Goal: Transaction & Acquisition: Purchase product/service

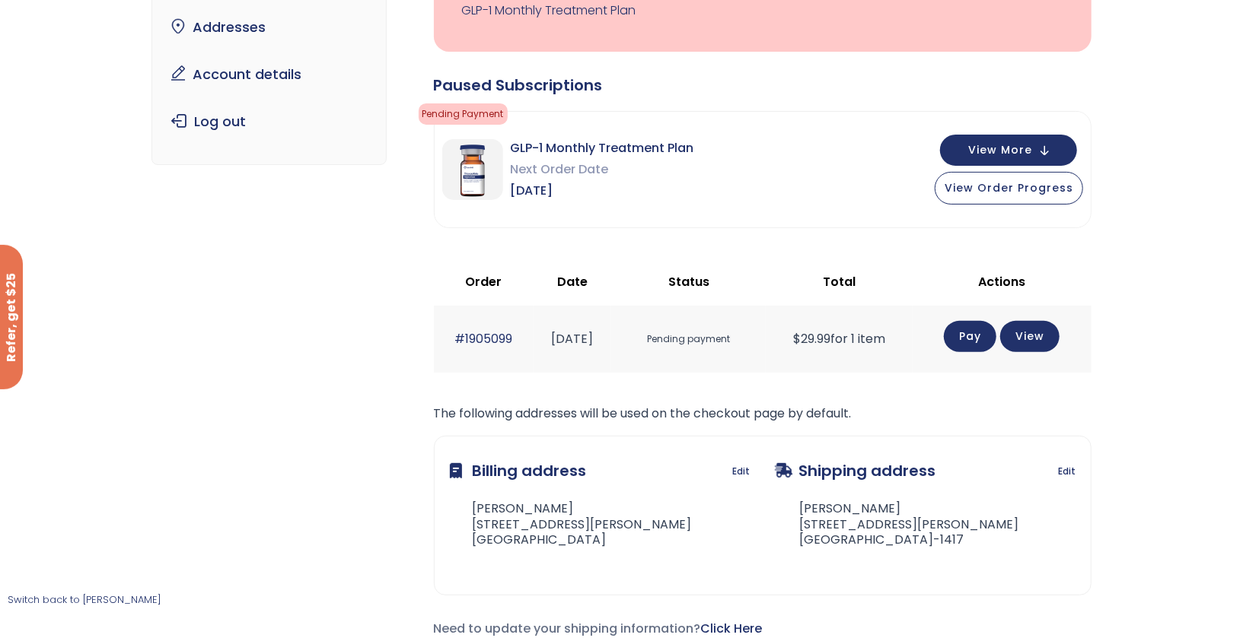
scroll to position [215, 0]
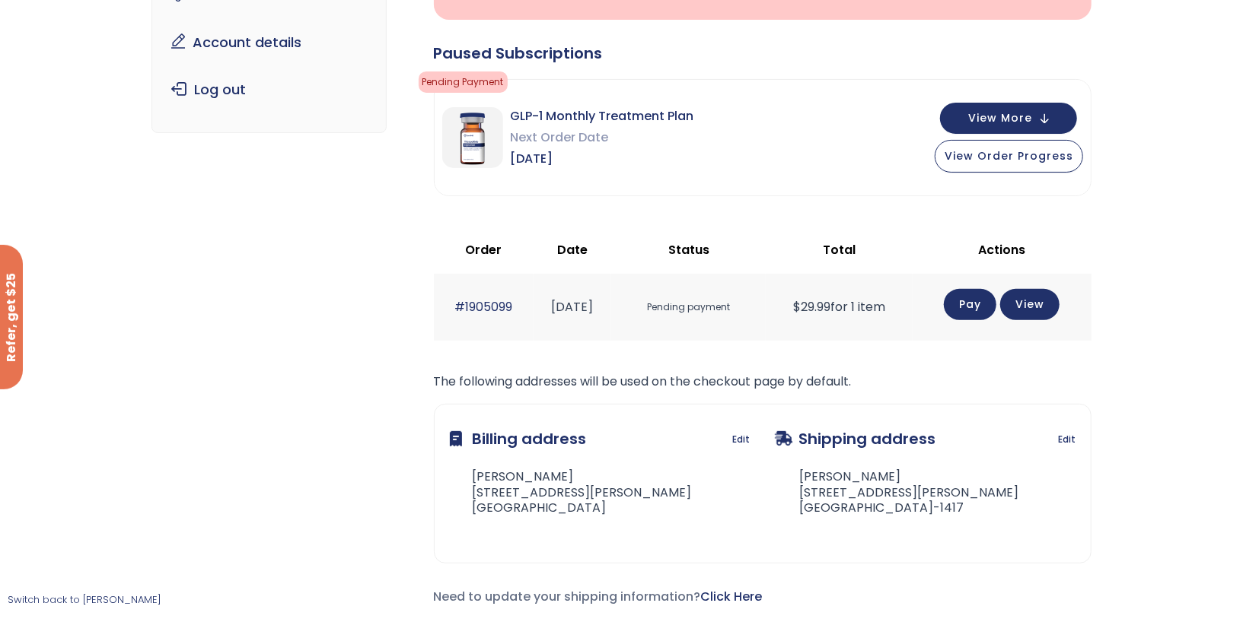
click at [966, 306] on link "Pay" at bounding box center [970, 304] width 53 height 31
click at [1045, 301] on link "View" at bounding box center [1029, 301] width 59 height 31
